Goal: Obtain resource: Obtain resource

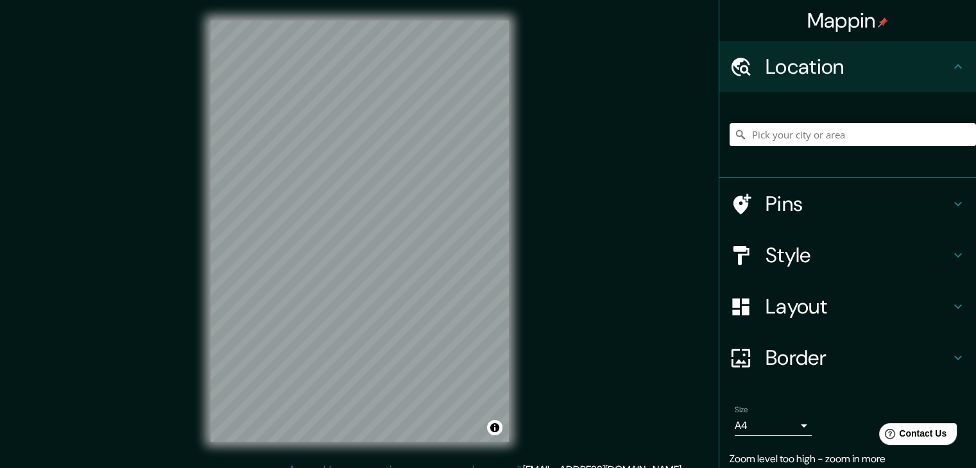
click at [563, 153] on div "Mappin Location Pins Style Layout Border Choose a border. Hint : you can make l…" at bounding box center [488, 241] width 976 height 483
click at [766, 245] on h4 "Style" at bounding box center [858, 256] width 185 height 26
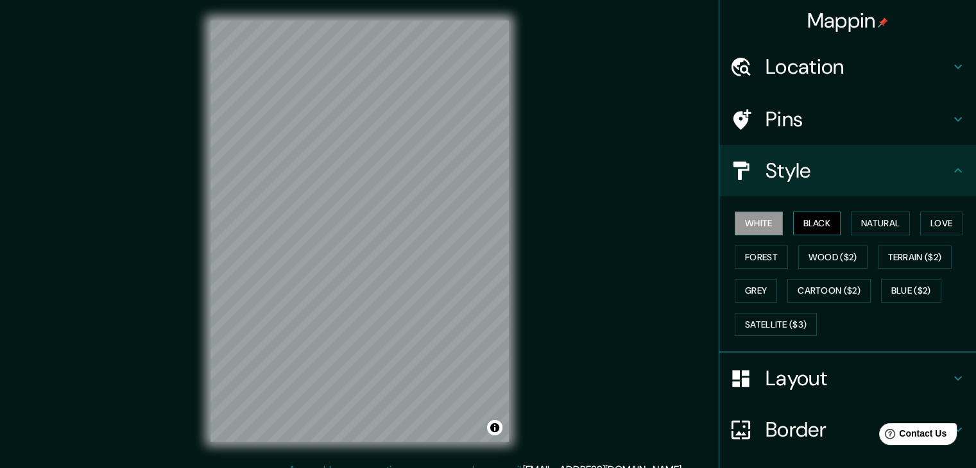
click at [811, 221] on button "Black" at bounding box center [817, 224] width 48 height 24
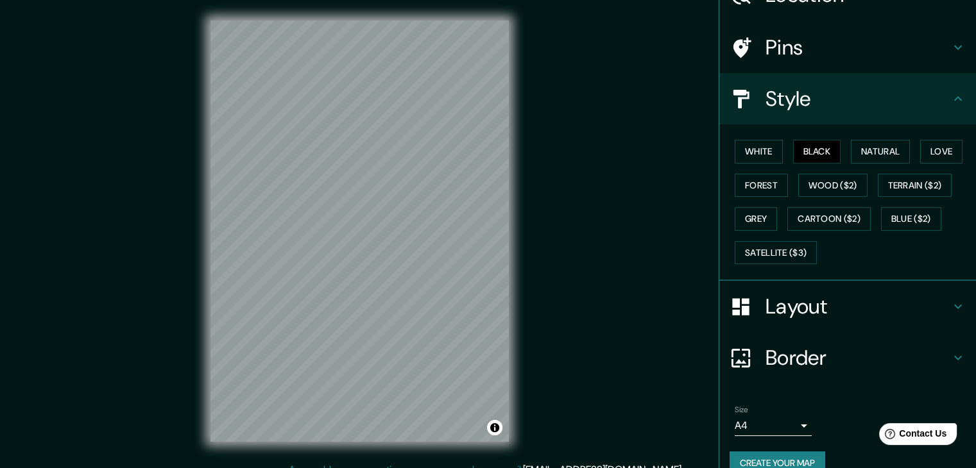
scroll to position [92, 0]
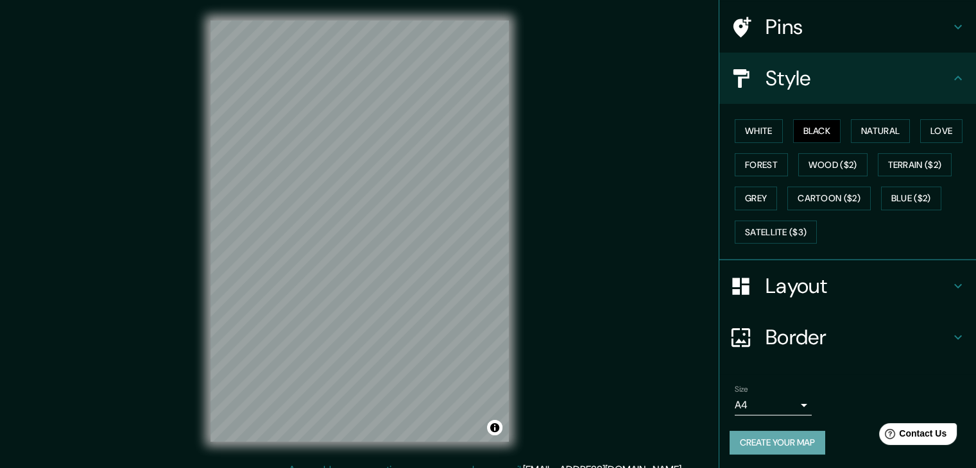
click at [762, 431] on button "Create your map" at bounding box center [778, 443] width 96 height 24
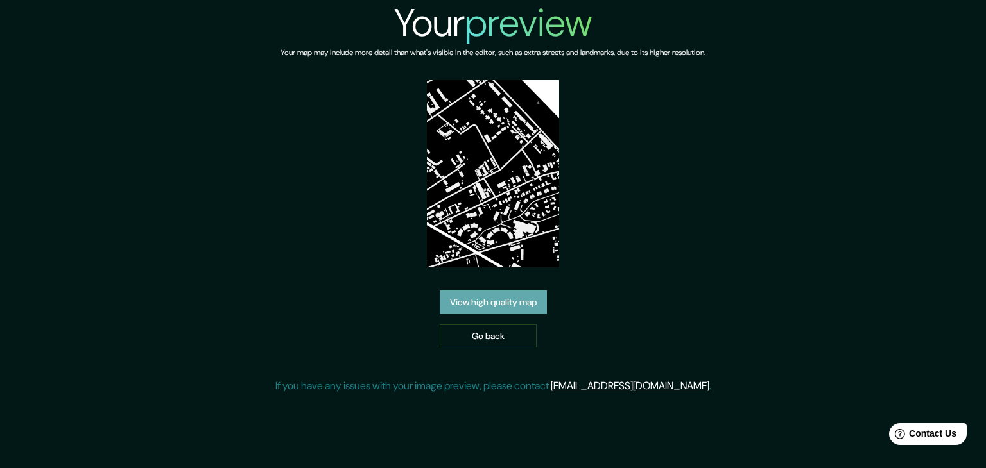
click at [509, 305] on link "View high quality map" at bounding box center [493, 303] width 107 height 24
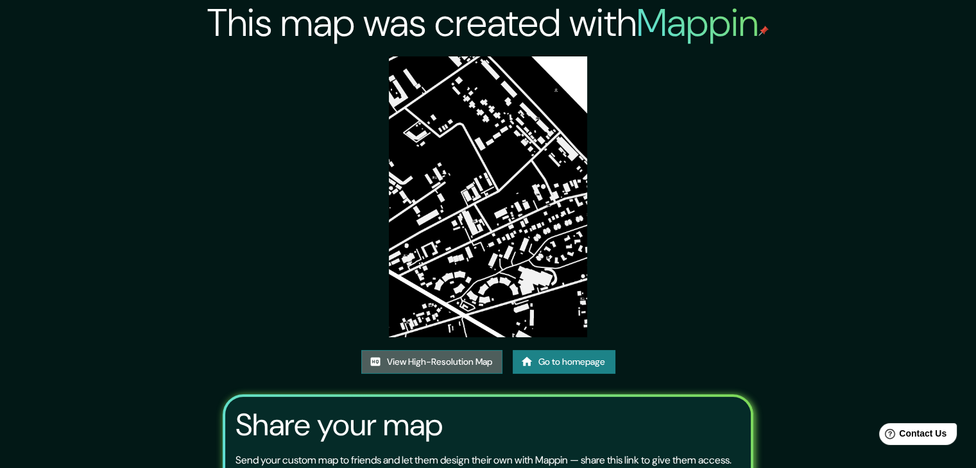
click at [420, 357] on link "View High-Resolution Map" at bounding box center [431, 362] width 141 height 24
